Goal: Task Accomplishment & Management: Use online tool/utility

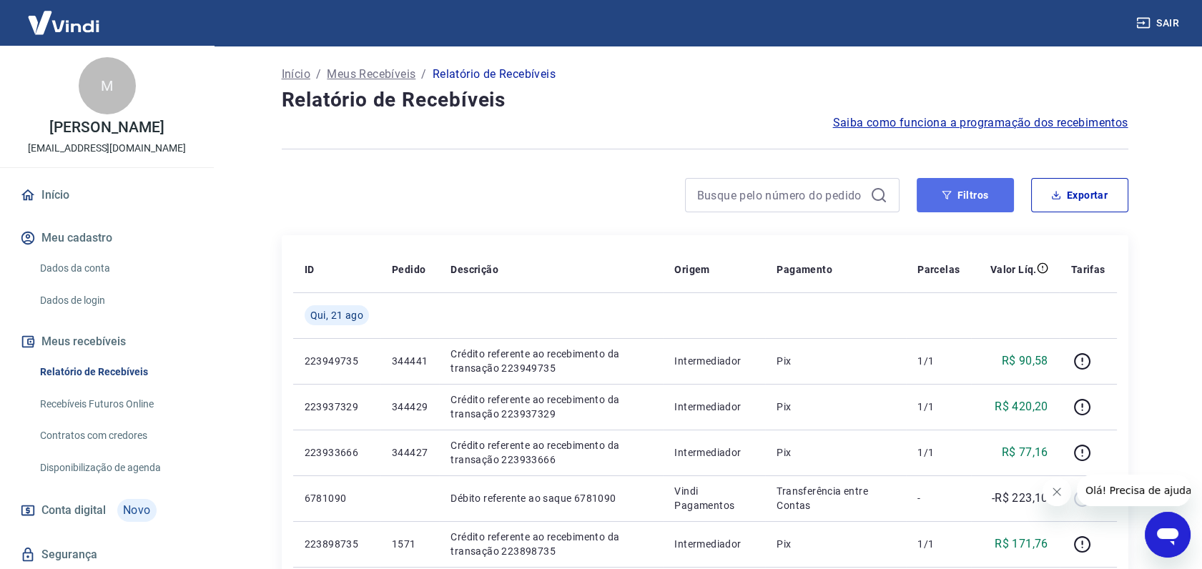
click at [952, 187] on button "Filtros" at bounding box center [965, 195] width 97 height 34
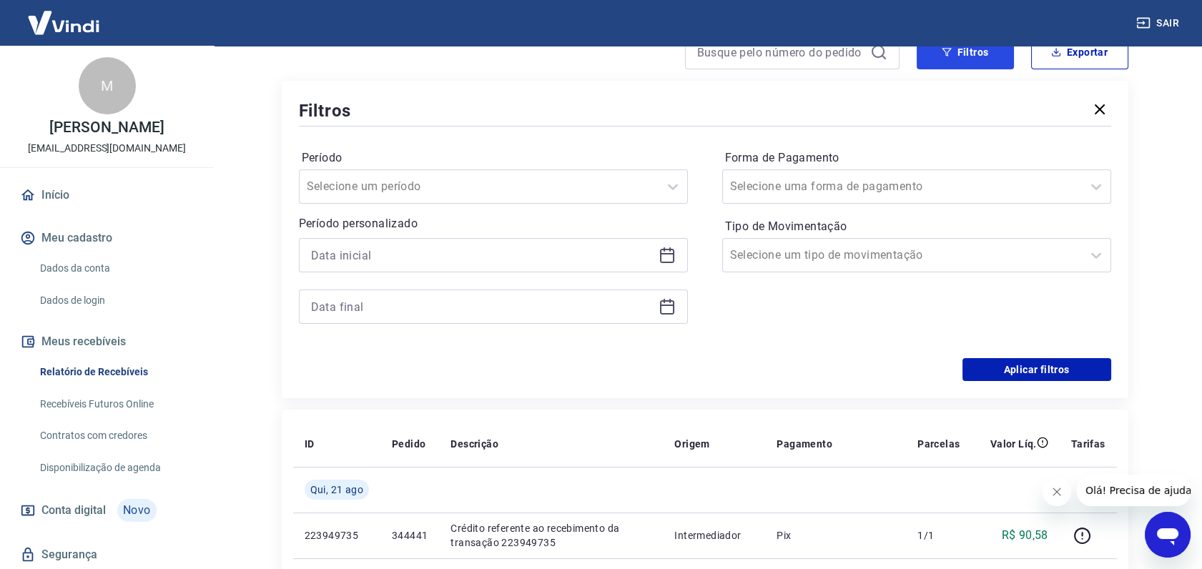
scroll to position [159, 0]
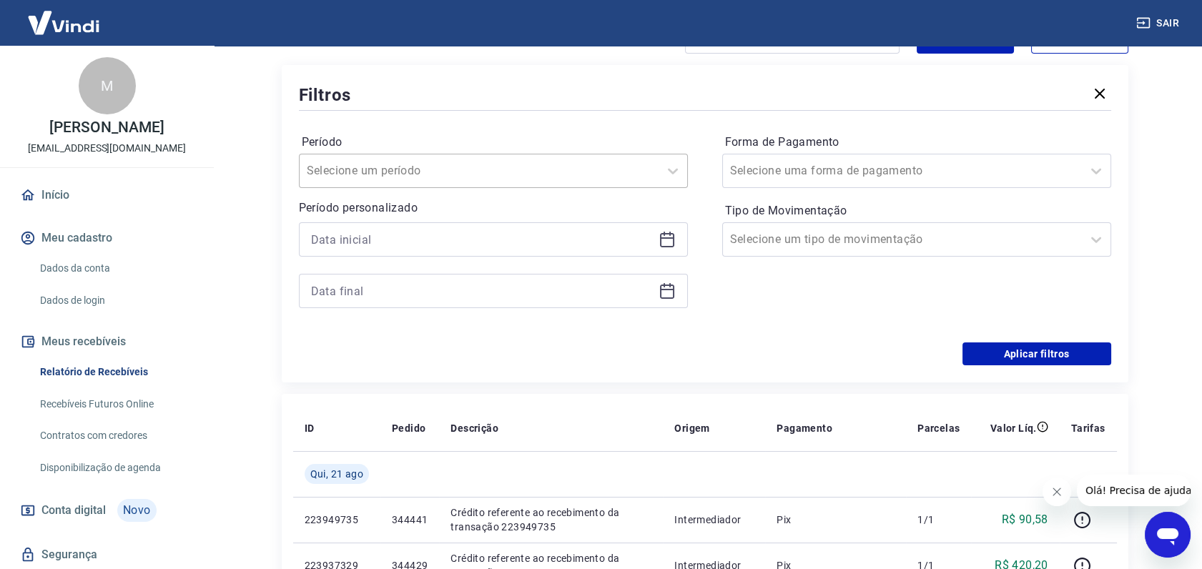
click at [440, 175] on div at bounding box center [479, 171] width 345 height 20
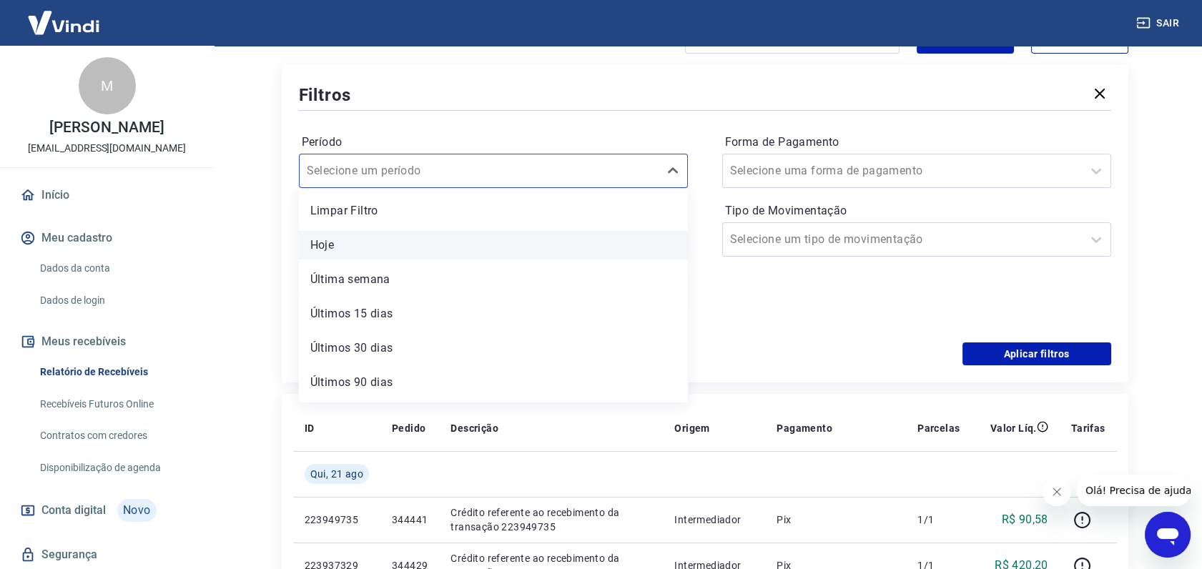
scroll to position [31, 0]
click at [773, 299] on div "Forma de Pagamento Selecione uma forma de pagamento Tipo de Movimentação Seleci…" at bounding box center [916, 228] width 389 height 195
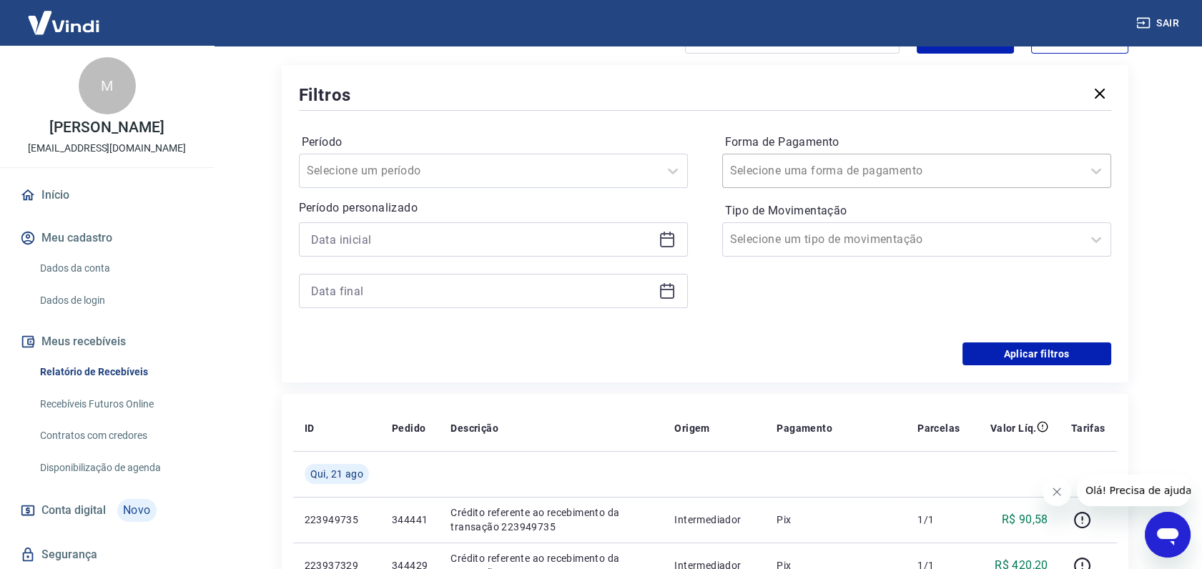
click at [809, 162] on input "Forma de Pagamento" at bounding box center [802, 170] width 144 height 17
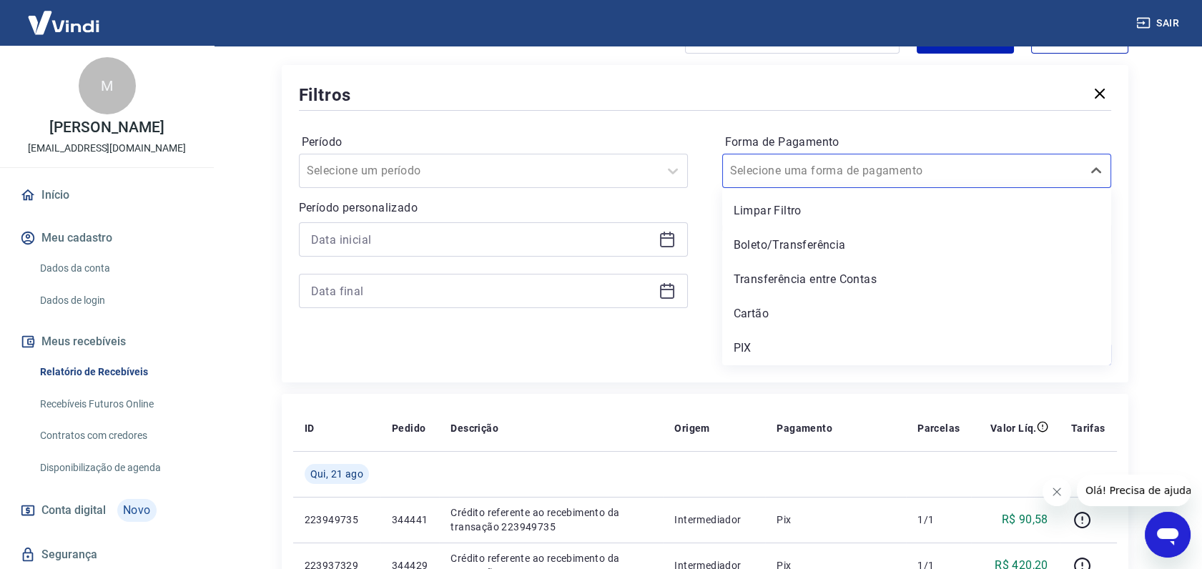
click at [670, 232] on icon at bounding box center [670, 234] width 1 height 4
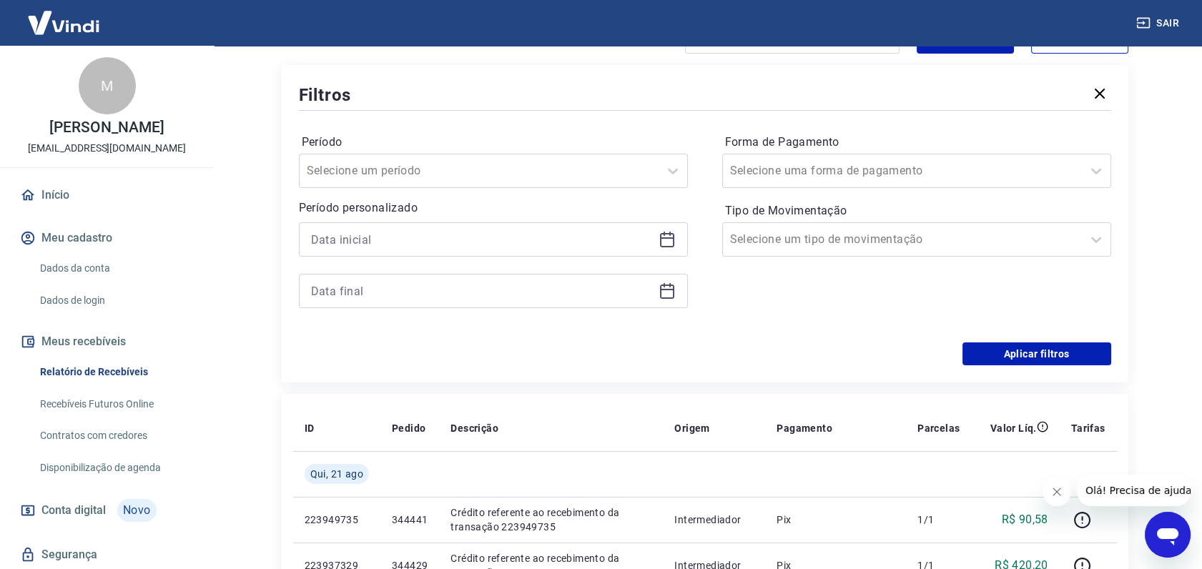
click at [872, 286] on div "Forma de Pagamento Selecione uma forma de pagamento Tipo de Movimentação Seleci…" at bounding box center [916, 228] width 389 height 195
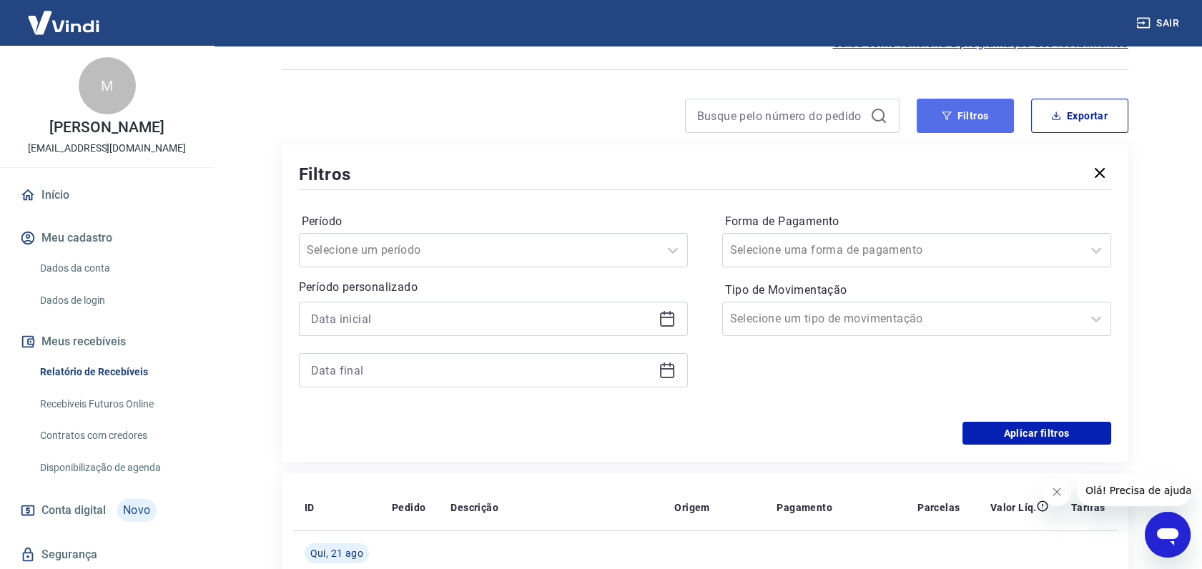
click at [950, 119] on icon "button" at bounding box center [947, 116] width 10 height 10
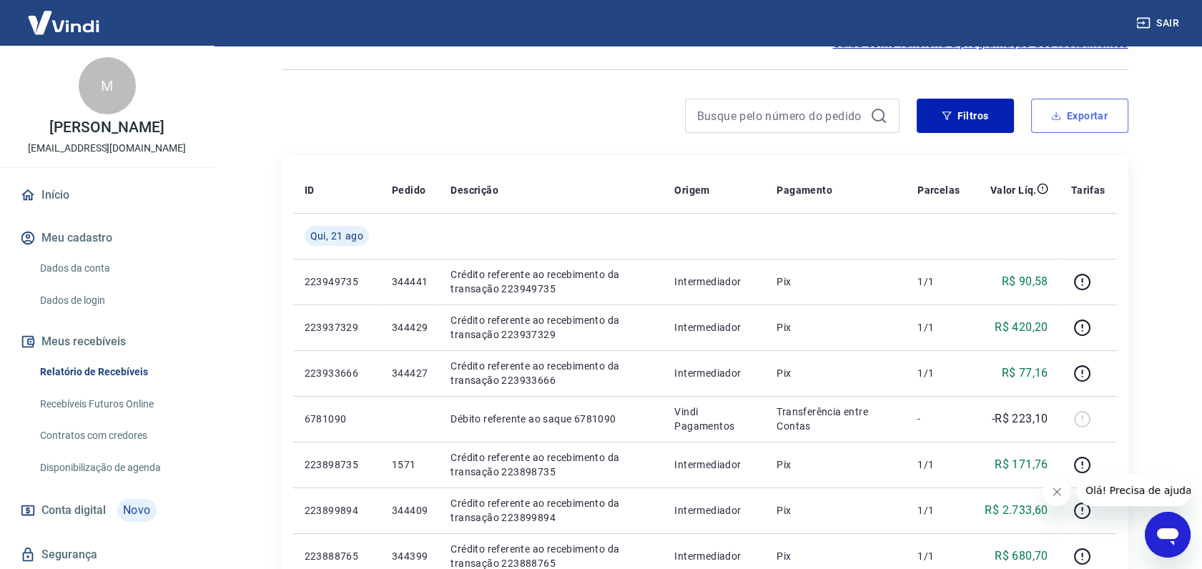
click at [1066, 113] on button "Exportar" at bounding box center [1079, 116] width 97 height 34
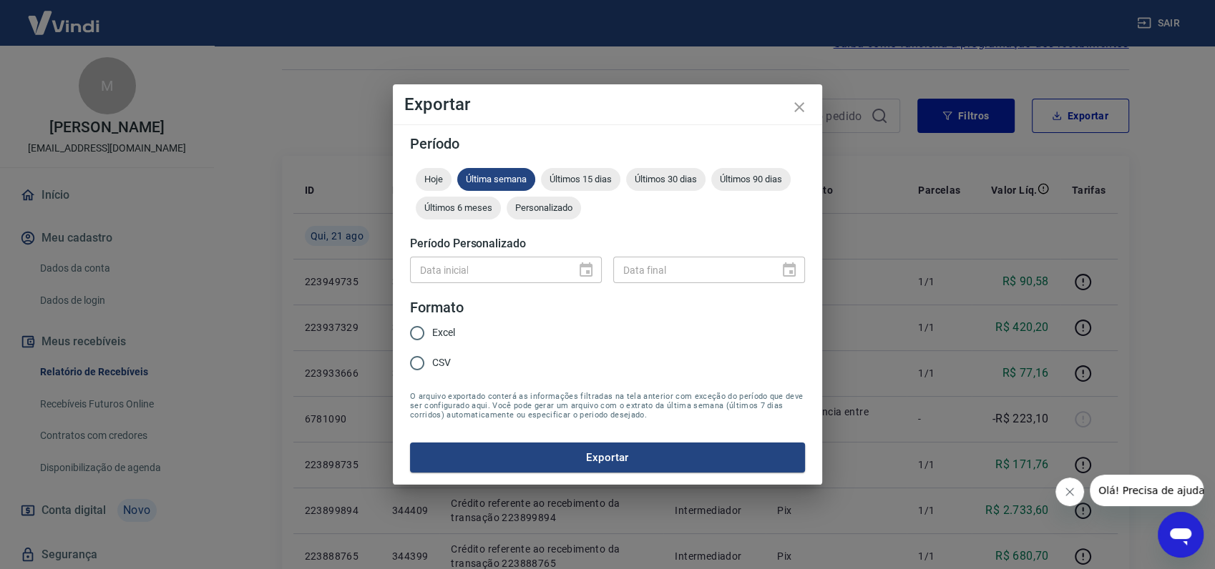
click at [570, 271] on div "Data inicial" at bounding box center [506, 270] width 192 height 26
click at [536, 215] on div "Personalizado" at bounding box center [543, 208] width 74 height 23
click at [587, 270] on icon "Choose date" at bounding box center [585, 270] width 13 height 14
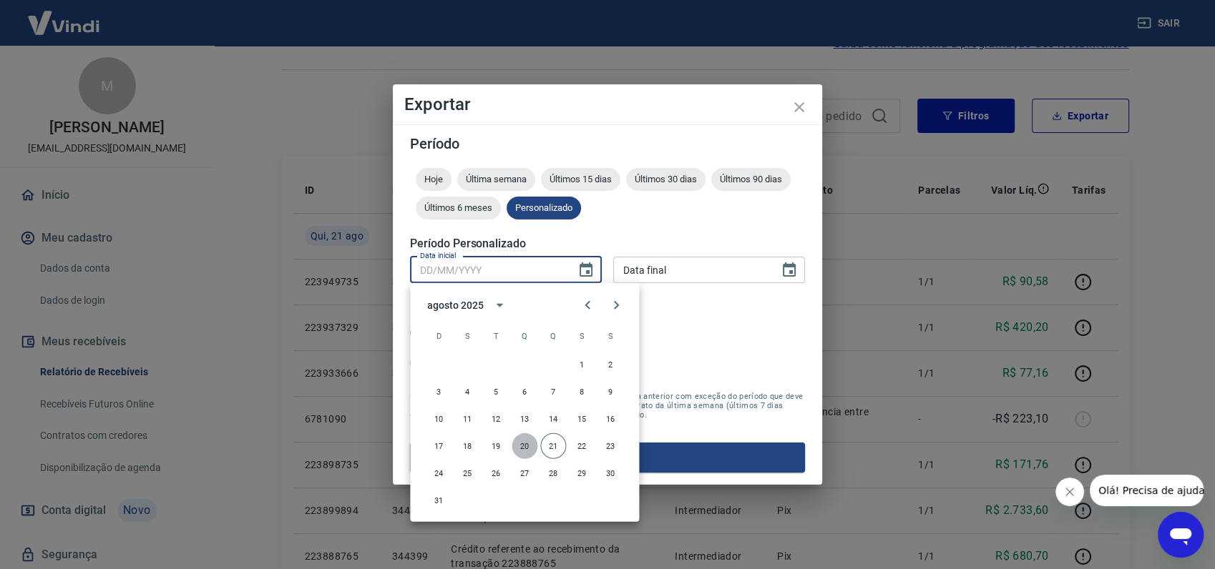
click at [513, 441] on button "20" at bounding box center [524, 446] width 26 height 26
type input "20/08/2025"
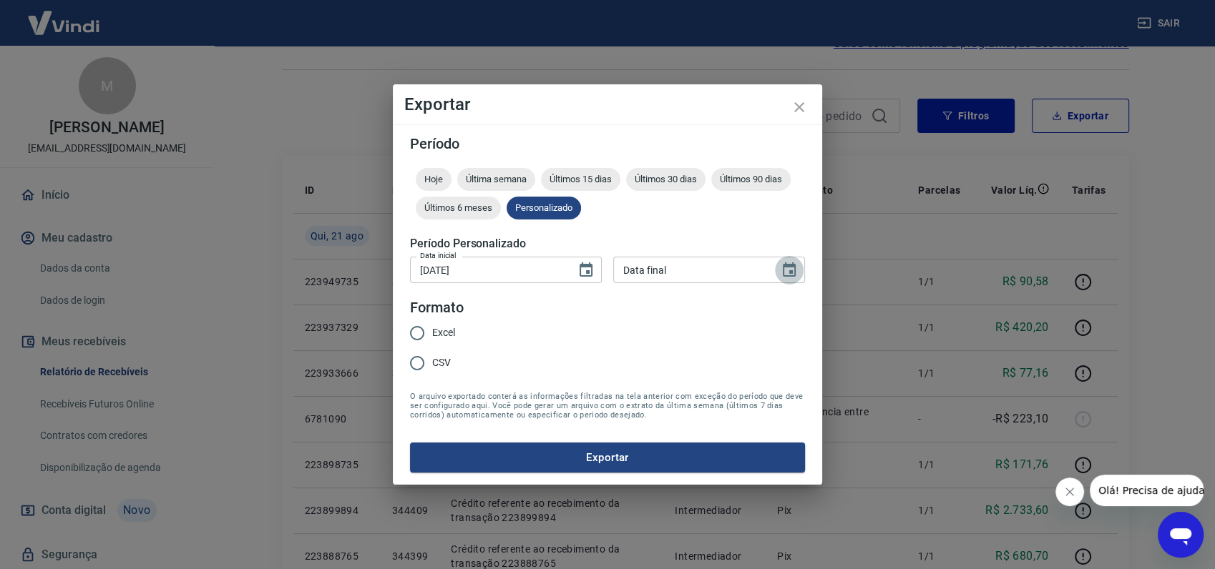
click at [789, 268] on icon "Choose date" at bounding box center [788, 270] width 17 height 17
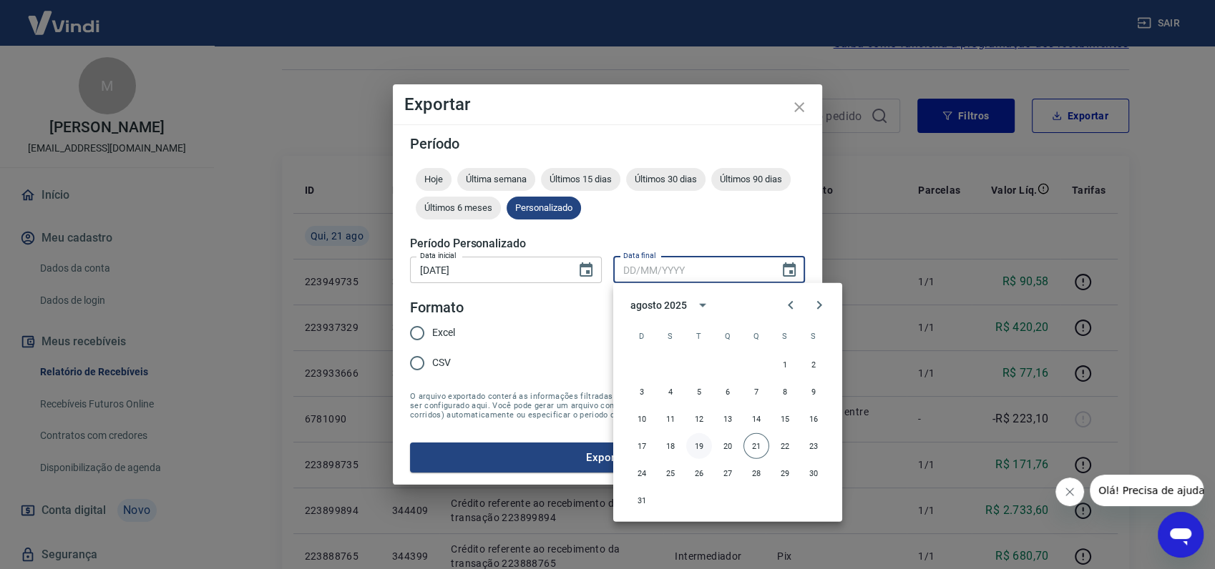
click at [698, 444] on button "19" at bounding box center [699, 446] width 26 height 26
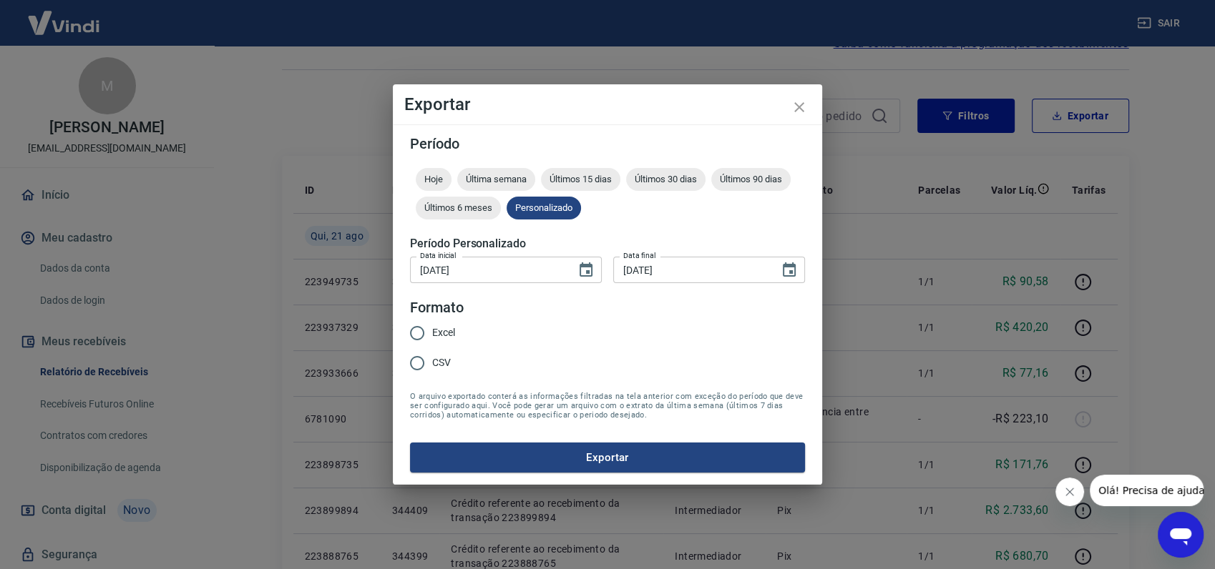
type input "19/08/2025"
click at [589, 271] on icon "Choose date, selected date is 20 de ago de 2025" at bounding box center [585, 270] width 13 height 14
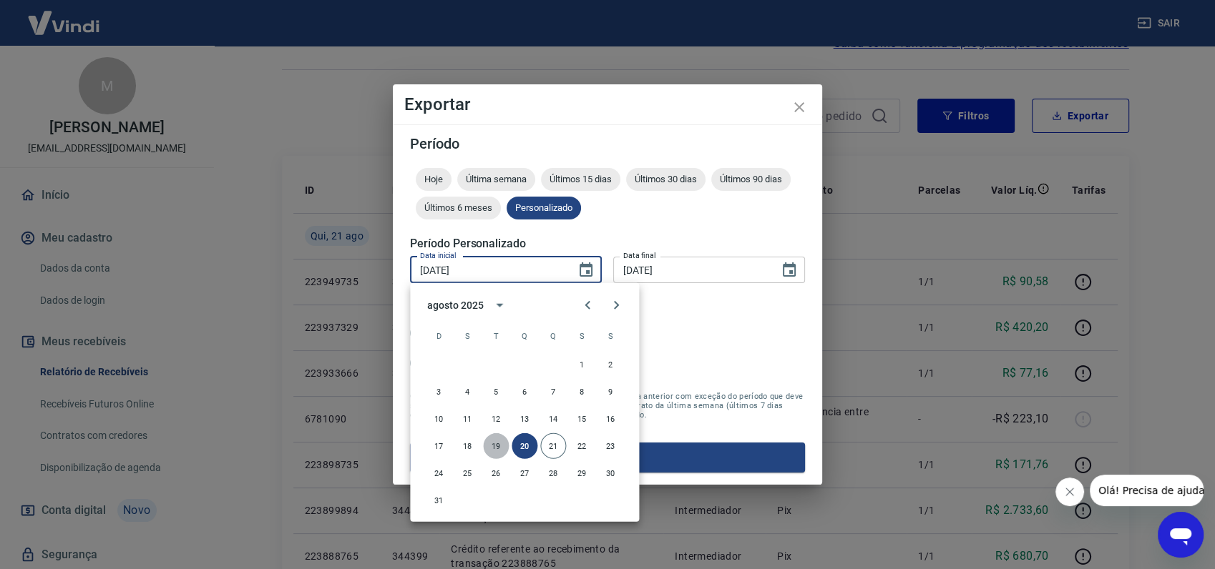
click at [502, 446] on button "19" at bounding box center [496, 446] width 26 height 26
type input "19/08/2025"
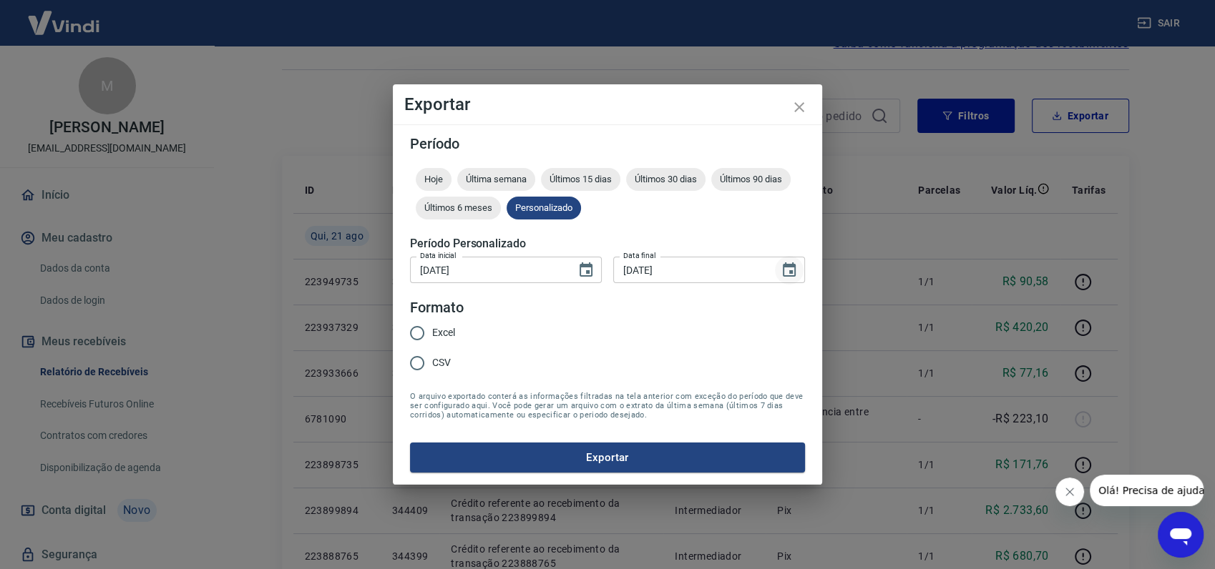
click at [790, 273] on icon "Choose date, selected date is 19 de ago de 2025" at bounding box center [789, 270] width 13 height 14
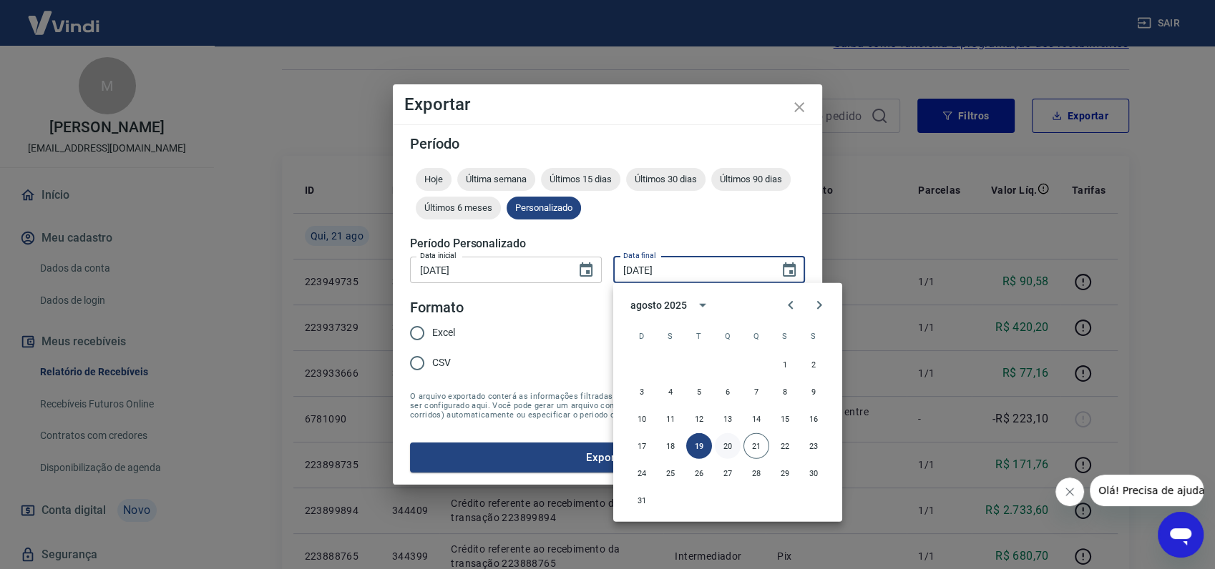
click at [727, 446] on button "20" at bounding box center [728, 446] width 26 height 26
type input "20/08/2025"
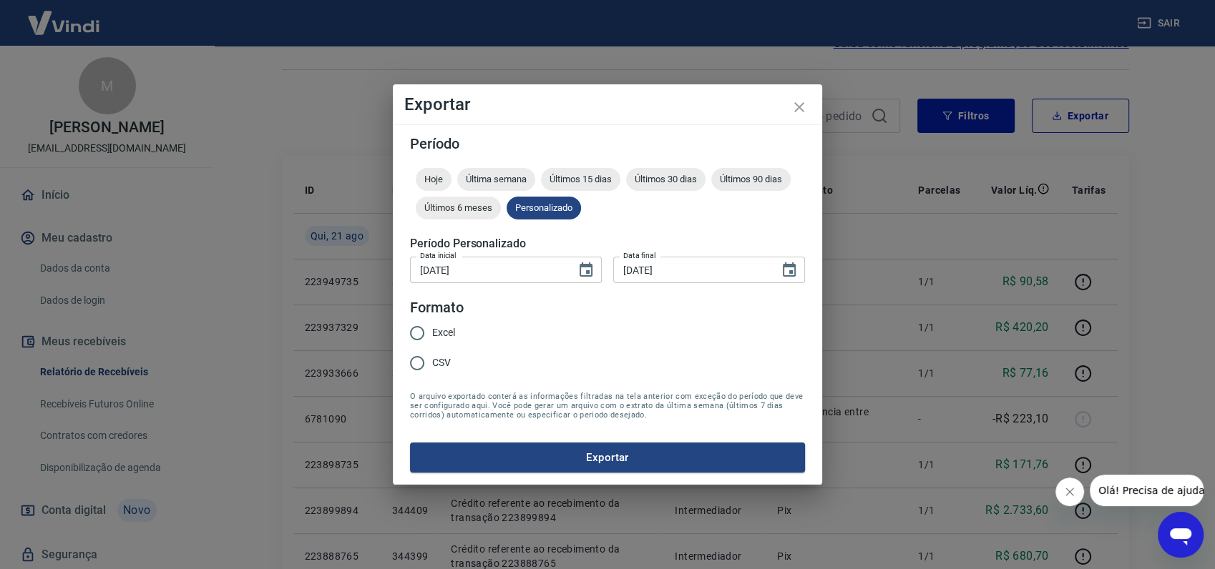
click at [423, 335] on input "Excel" at bounding box center [417, 333] width 30 height 30
radio input "true"
click at [626, 457] on button "Exportar" at bounding box center [607, 458] width 395 height 30
